Goal: Navigation & Orientation: Find specific page/section

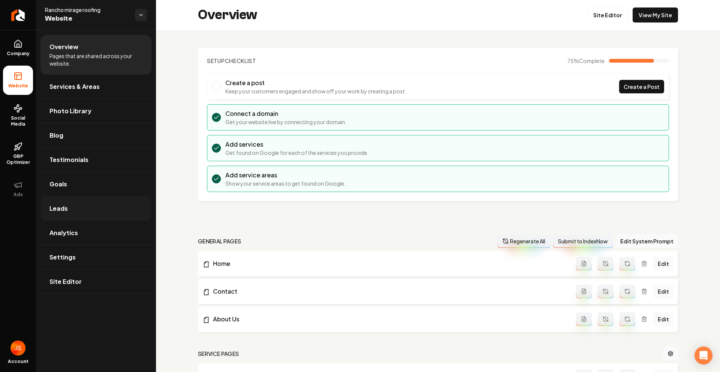
click at [64, 212] on span "Leads" at bounding box center [59, 208] width 18 height 9
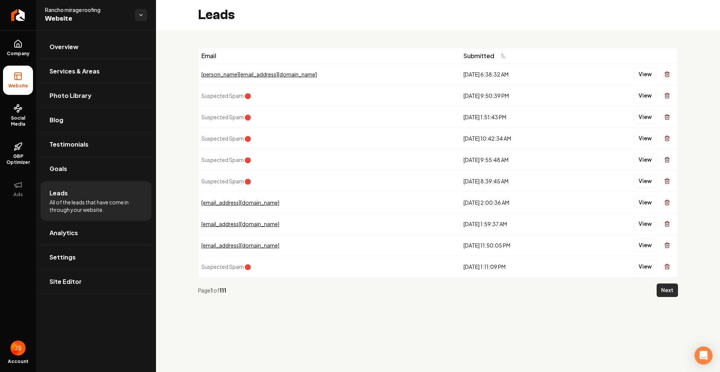
click at [664, 293] on button "Next" at bounding box center [667, 291] width 21 height 14
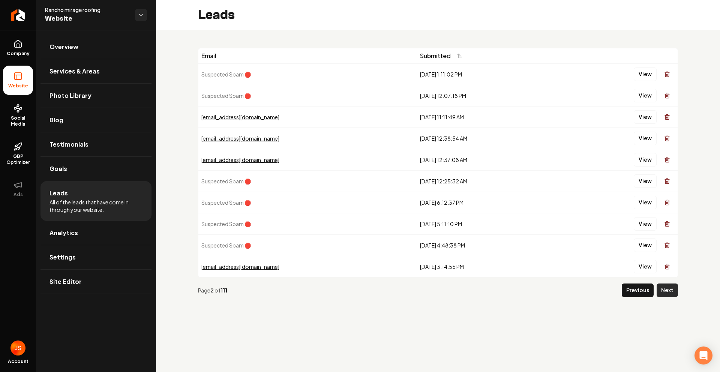
click at [669, 288] on button "Next" at bounding box center [667, 291] width 21 height 14
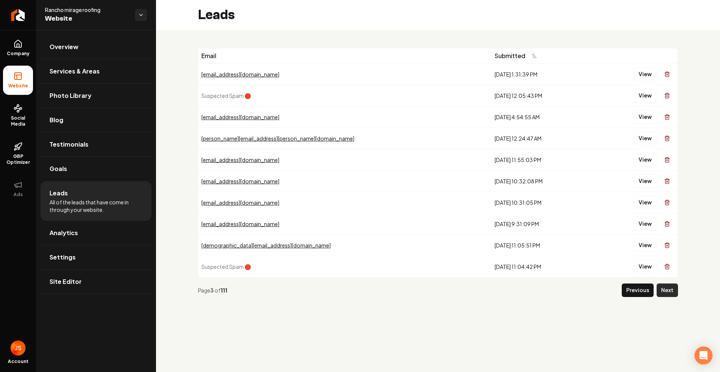
click at [674, 293] on button "Next" at bounding box center [667, 291] width 21 height 14
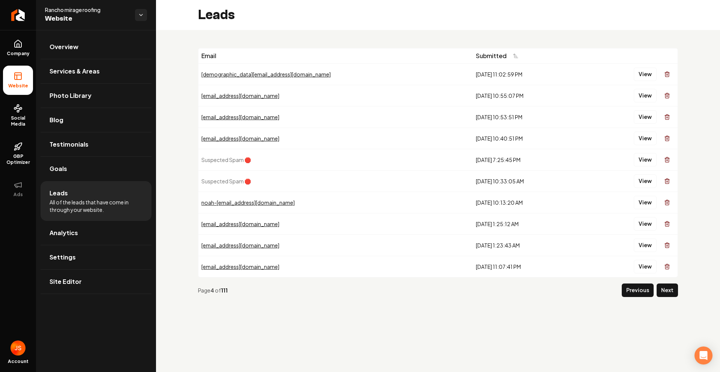
click at [674, 293] on button "Next" at bounding box center [667, 291] width 21 height 14
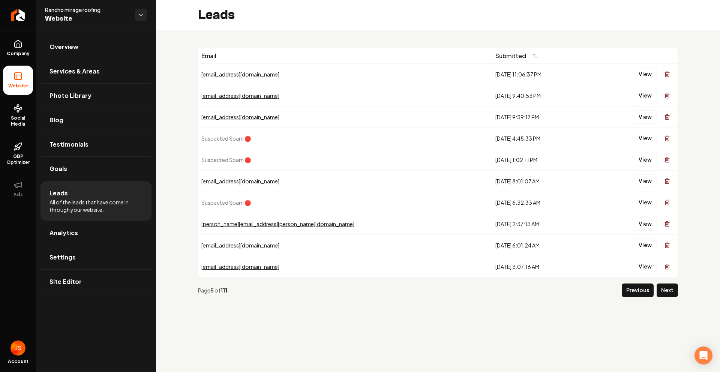
click at [0, 36] on ul "Company Website Social Media GBP Optimizer Ads" at bounding box center [18, 118] width 36 height 177
click at [11, 56] on span "Company" at bounding box center [18, 54] width 29 height 6
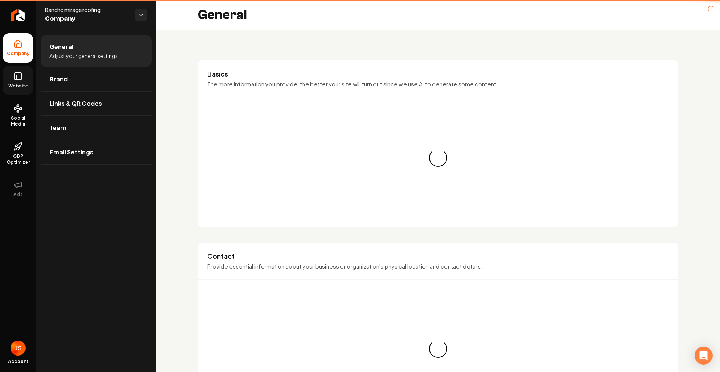
click at [12, 72] on link "Website" at bounding box center [18, 80] width 30 height 29
